Goal: Find specific page/section: Find specific page/section

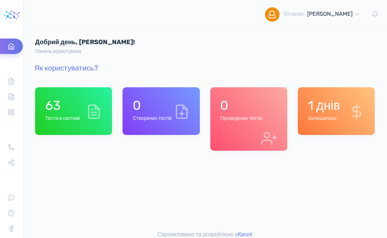
click at [161, 113] on div "0 Створених тестів" at bounding box center [152, 111] width 39 height 27
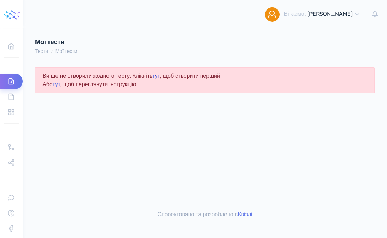
click at [160, 77] on link "тут" at bounding box center [156, 76] width 8 height 7
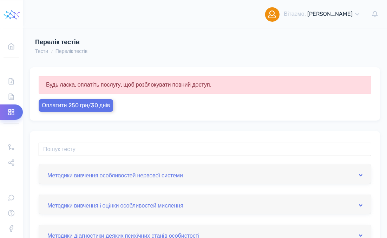
click at [83, 155] on input "text" at bounding box center [205, 149] width 333 height 13
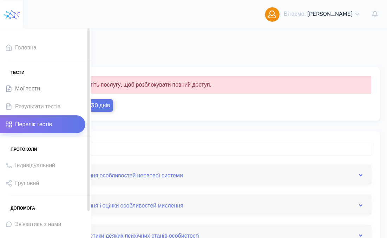
click at [31, 88] on span "Мої тести" at bounding box center [27, 88] width 25 height 9
